Goal: Task Accomplishment & Management: Complete application form

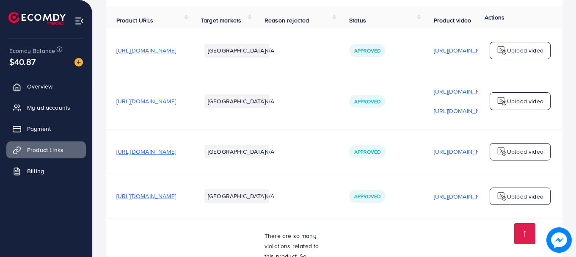
scroll to position [0, 0]
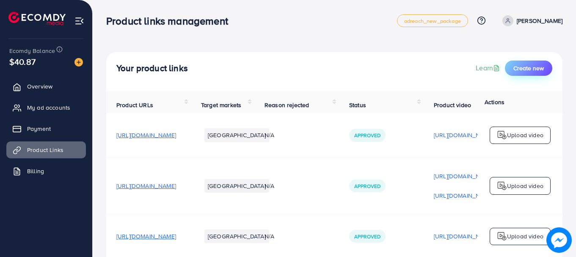
click at [515, 66] on span "Create new" at bounding box center [529, 68] width 30 height 8
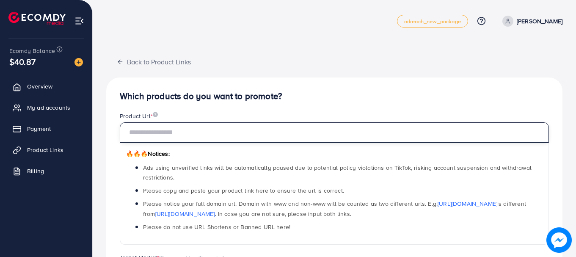
click at [243, 136] on input "text" at bounding box center [334, 132] width 429 height 20
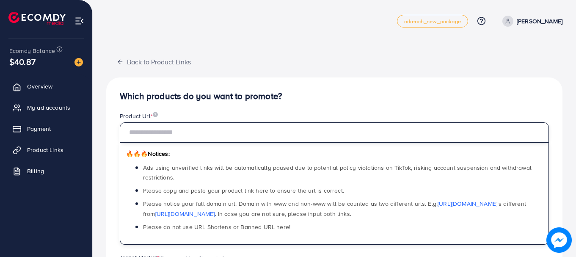
paste input "**********"
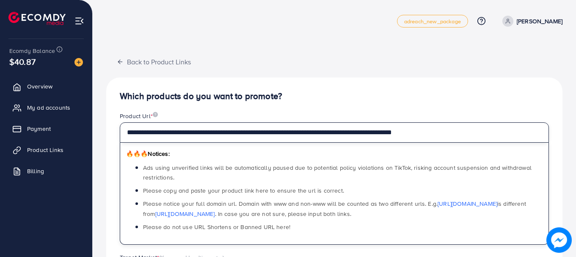
type input "**********"
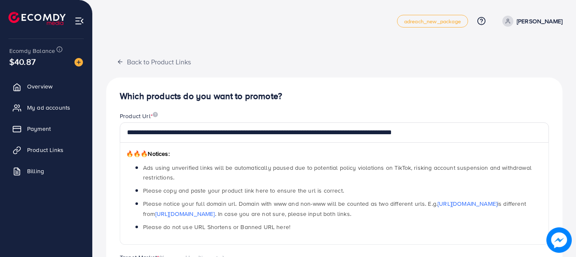
drag, startPoint x: 263, startPoint y: 102, endPoint x: 263, endPoint y: 108, distance: 5.1
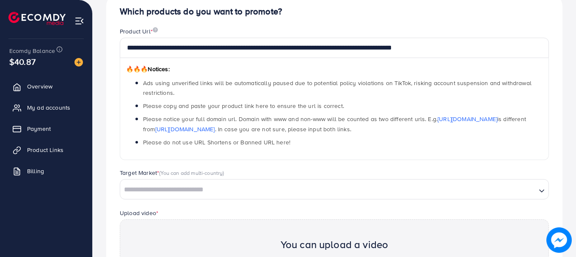
scroll to position [127, 0]
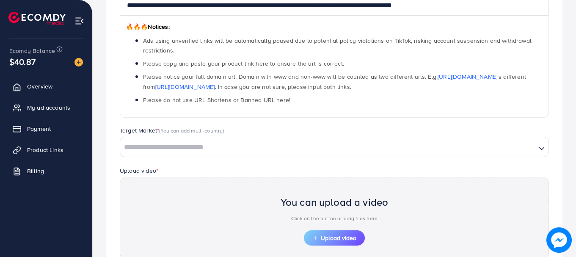
click at [262, 144] on input "Search for option" at bounding box center [328, 147] width 415 height 13
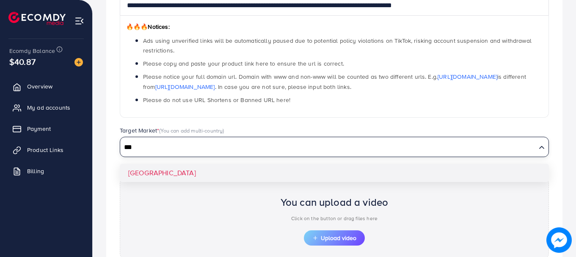
type input "***"
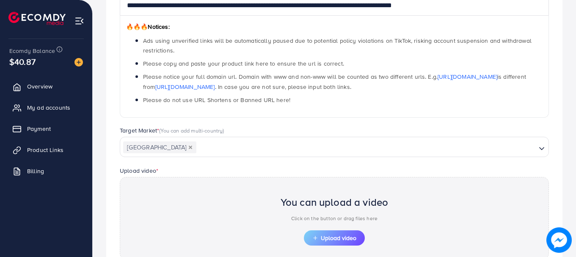
click at [287, 165] on div "Target Market * (You can add multi-country) [GEOGRAPHIC_DATA] Loading... [GEOGR…" at bounding box center [334, 145] width 443 height 39
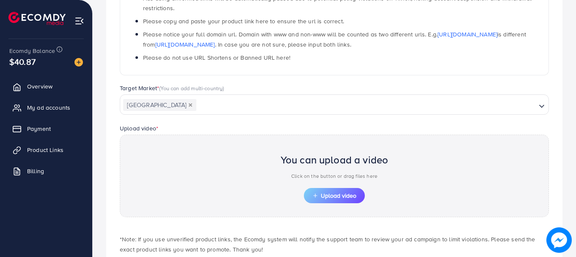
click at [319, 212] on div "You can upload a video Click on the button or drag files here Upload video" at bounding box center [334, 176] width 429 height 83
click at [320, 203] on div "You can upload a video Click on the button or drag files here Upload video" at bounding box center [334, 176] width 429 height 83
click at [321, 195] on span "Upload video" at bounding box center [335, 196] width 44 height 6
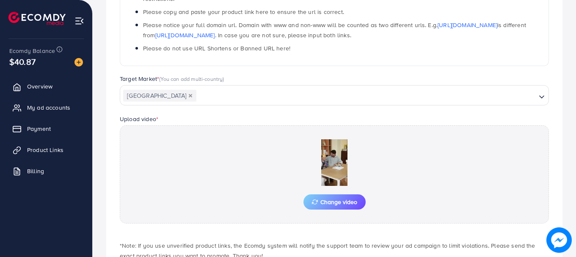
scroll to position [235, 0]
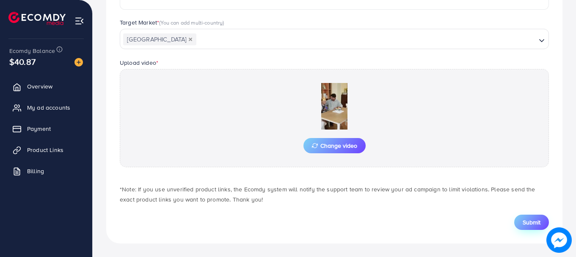
click at [524, 220] on span "Submit" at bounding box center [532, 222] width 18 height 8
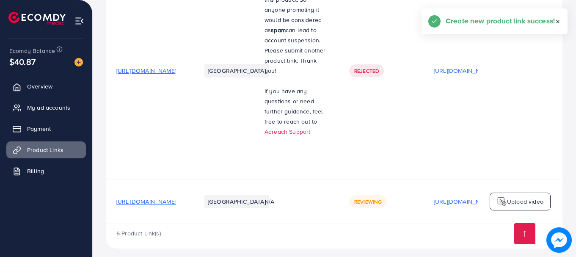
scroll to position [0, 214]
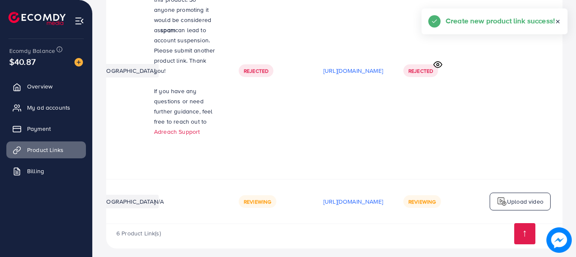
click at [518, 193] on div "Upload video" at bounding box center [520, 202] width 61 height 18
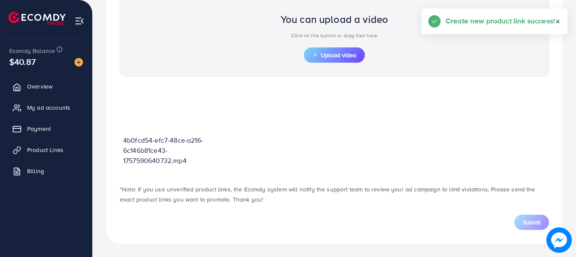
scroll to position [304, 0]
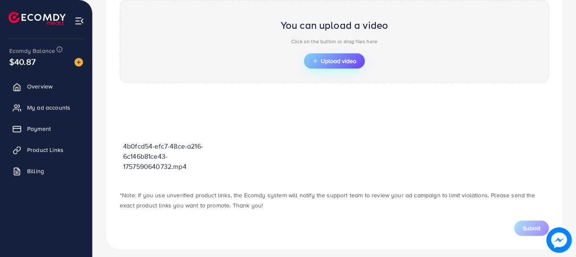
click at [354, 67] on button "Upload video" at bounding box center [334, 60] width 61 height 15
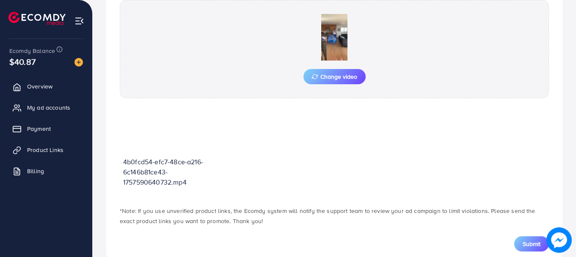
scroll to position [326, 0]
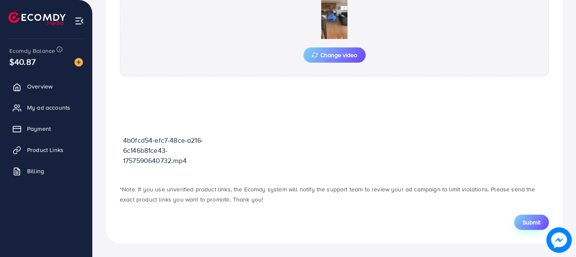
click at [527, 221] on span "Submit" at bounding box center [532, 222] width 18 height 8
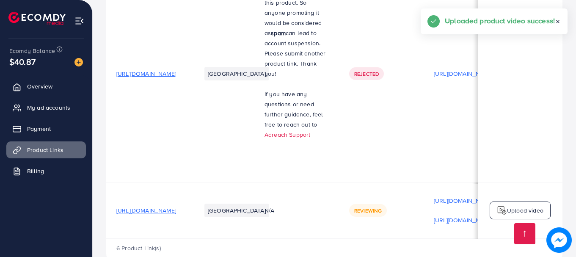
scroll to position [0, 214]
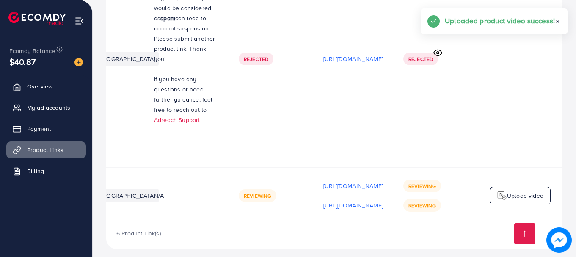
click at [507, 191] on img at bounding box center [502, 196] width 10 height 10
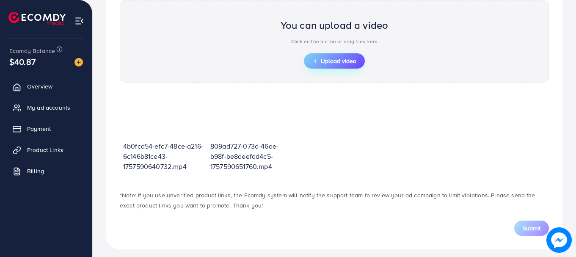
click at [320, 58] on span "Upload video" at bounding box center [335, 61] width 44 height 6
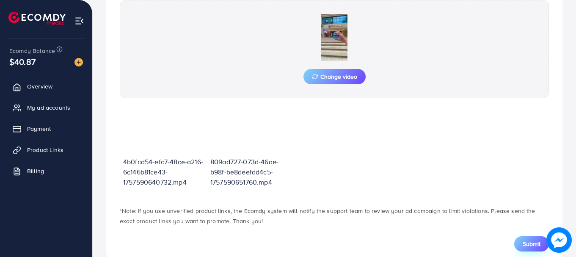
click at [526, 243] on span "Submit" at bounding box center [532, 244] width 18 height 8
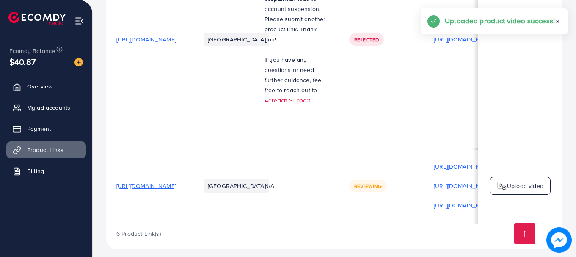
scroll to position [0, 214]
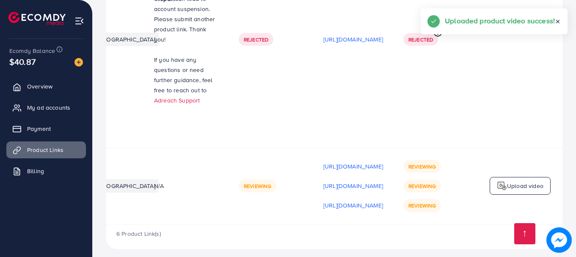
click at [534, 177] on div "Upload video" at bounding box center [520, 186] width 61 height 18
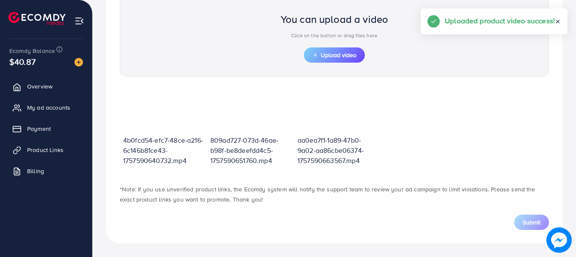
scroll to position [304, 0]
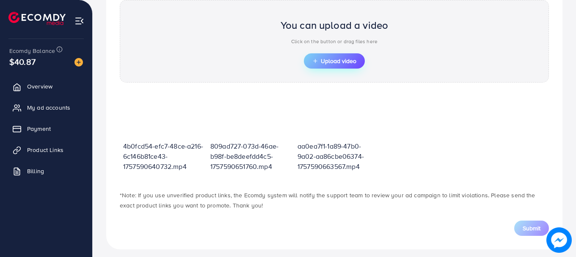
click at [330, 55] on button "Upload video" at bounding box center [334, 60] width 61 height 15
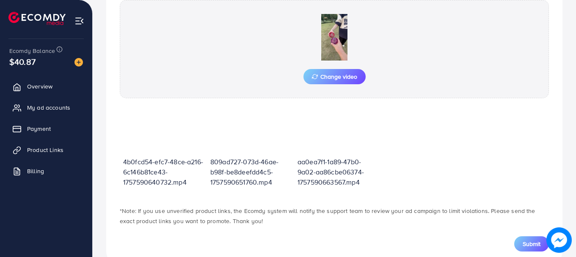
scroll to position [326, 0]
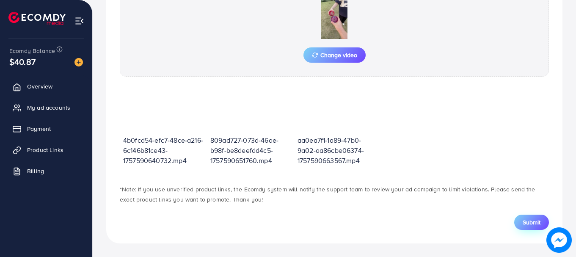
click at [534, 216] on button "Submit" at bounding box center [532, 222] width 35 height 15
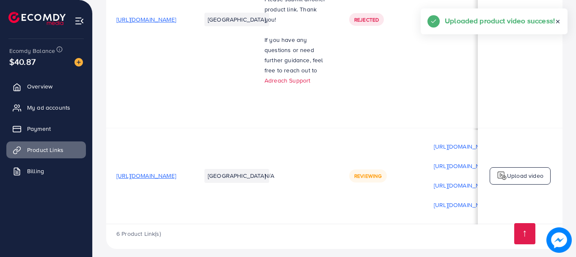
scroll to position [1, 212]
